Goal: Book appointment/travel/reservation

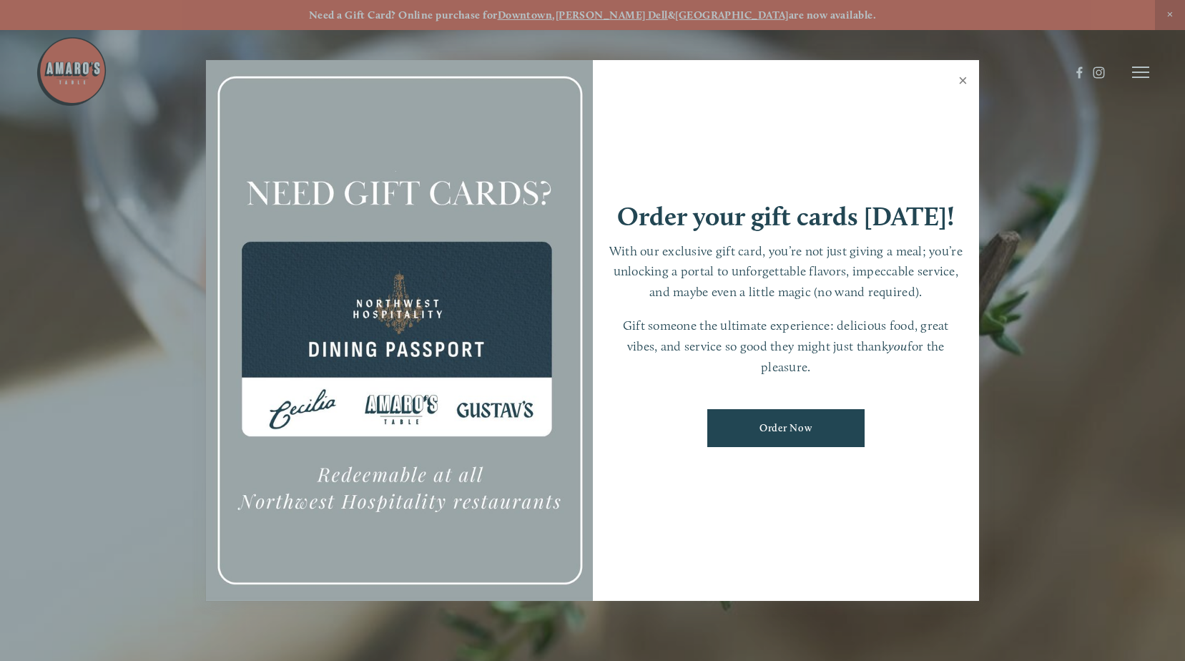
click at [964, 80] on link "Close" at bounding box center [963, 82] width 28 height 40
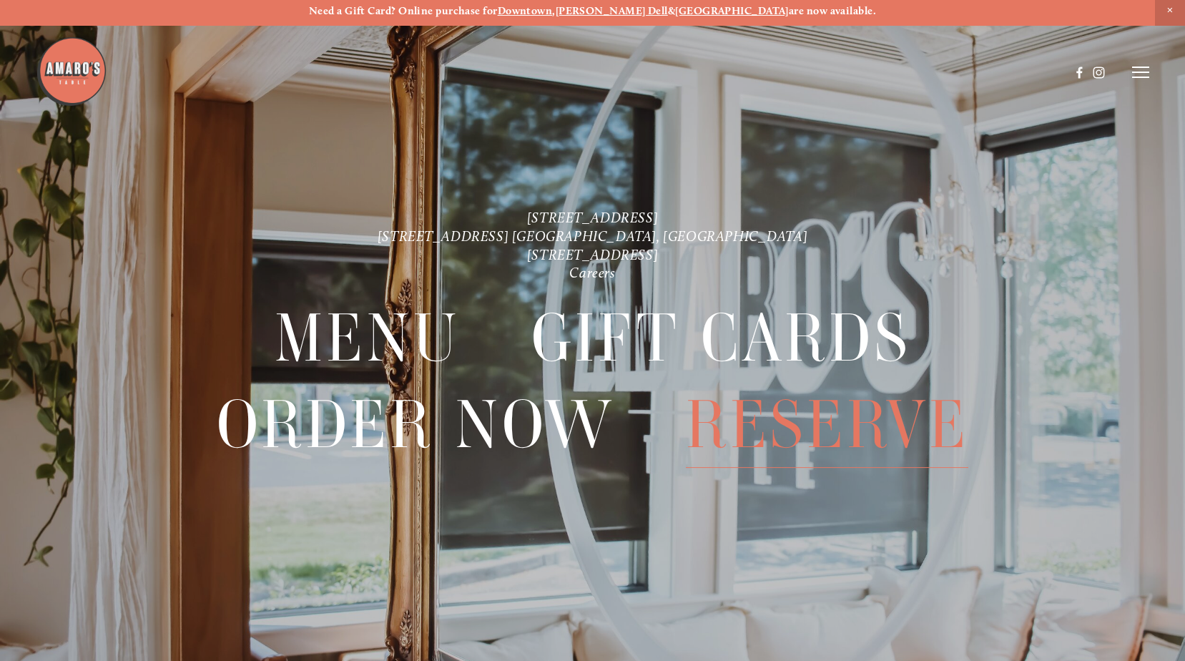
scroll to position [30, 0]
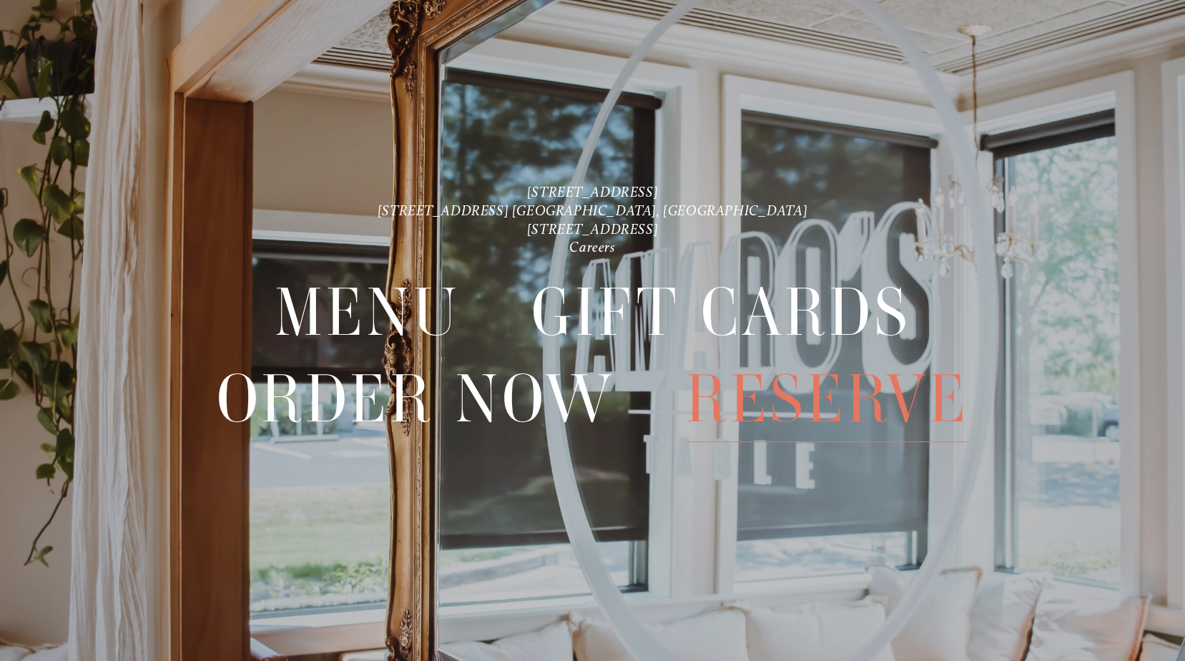
click at [889, 383] on span "Reserve" at bounding box center [827, 399] width 283 height 86
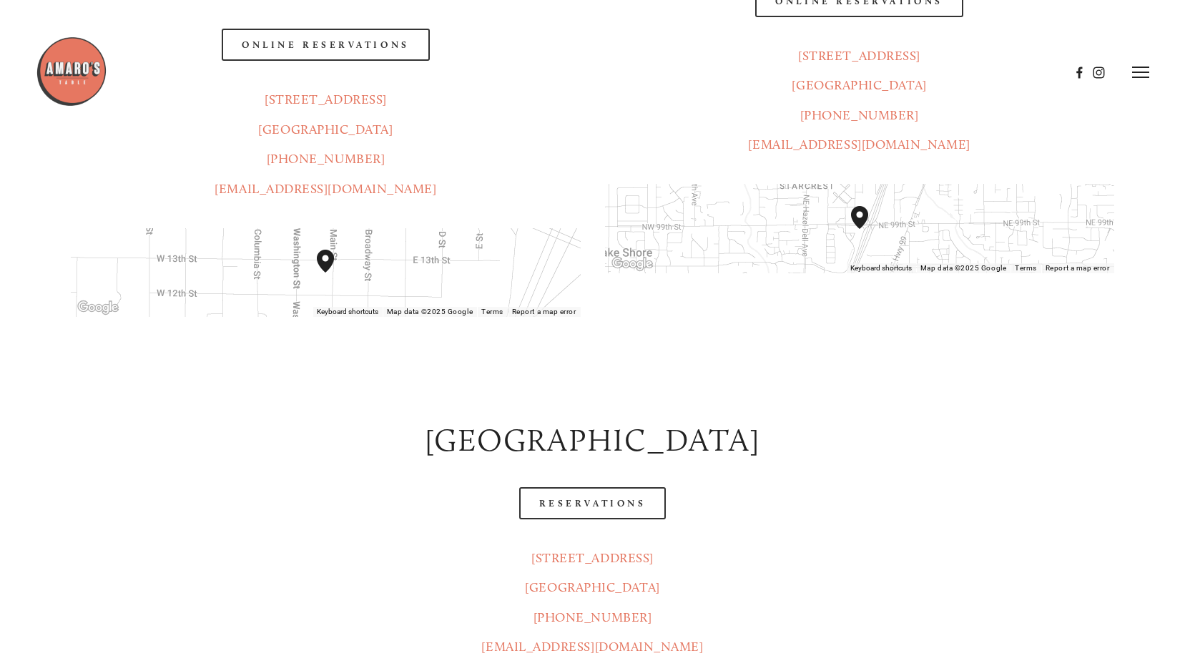
scroll to position [143, 0]
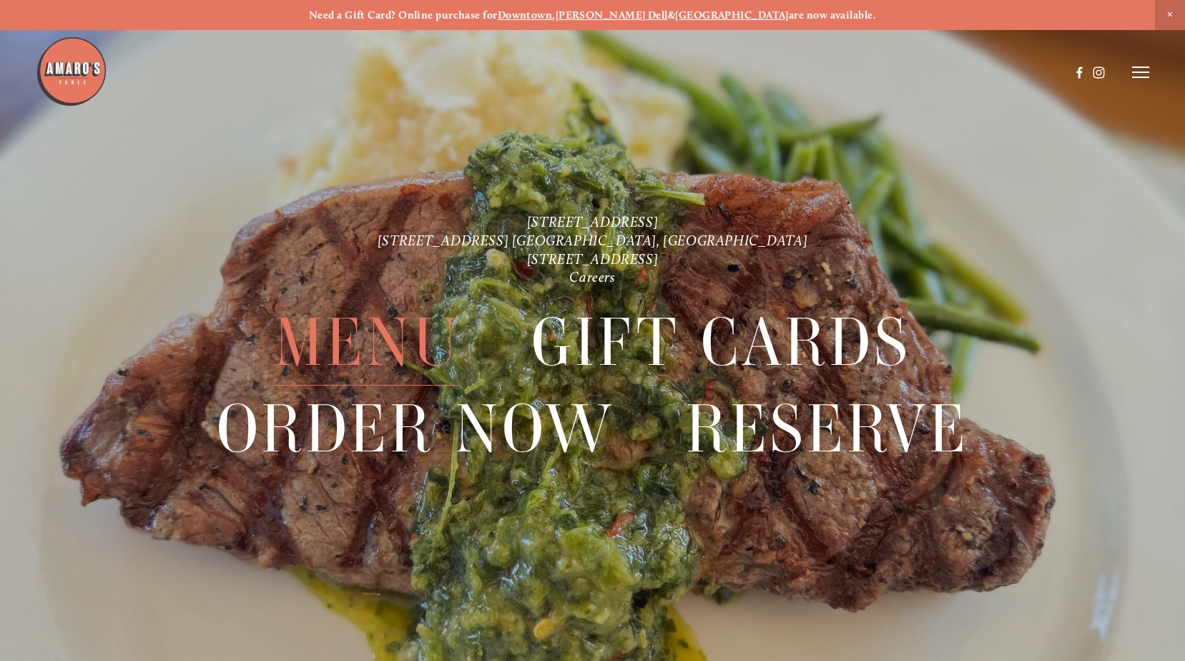
click at [361, 352] on span "Menu" at bounding box center [368, 343] width 186 height 86
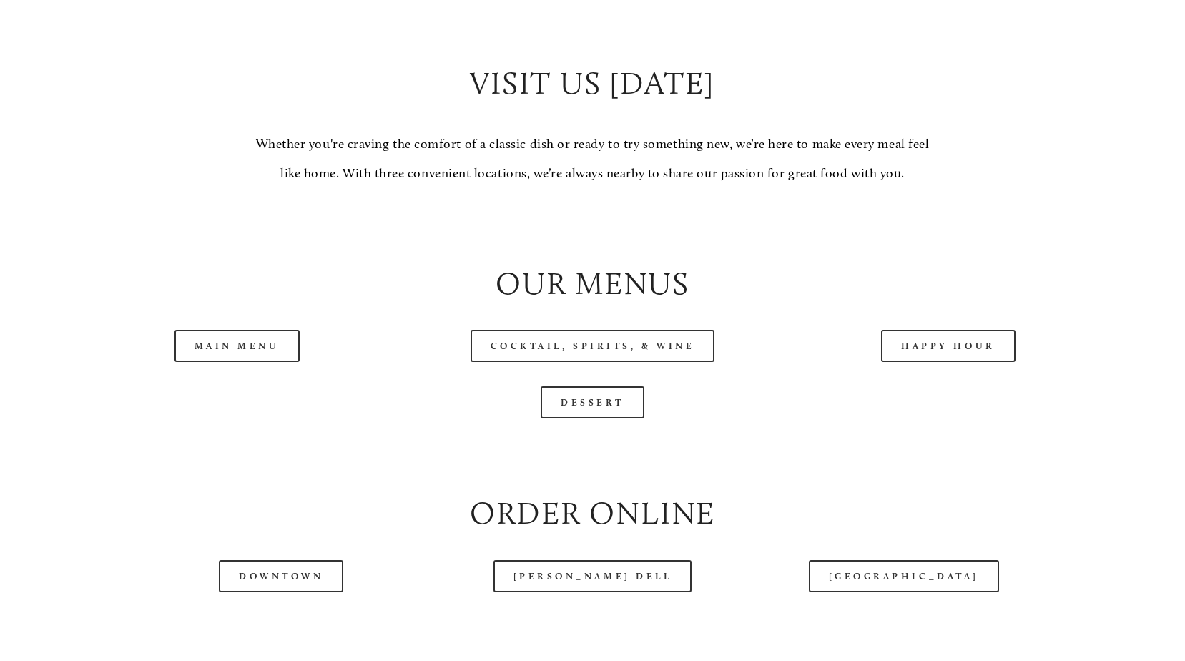
scroll to position [1573, 0]
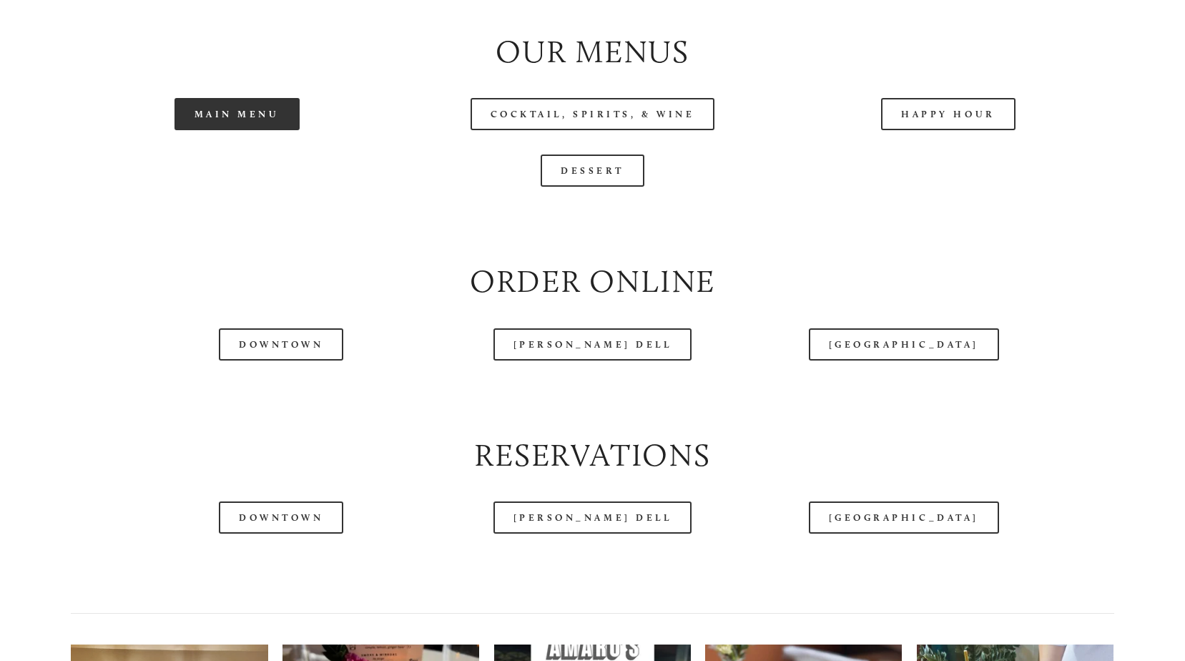
click at [237, 121] on link "Main Menu" at bounding box center [236, 114] width 125 height 32
